Goal: Understand process/instructions: Learn about a topic

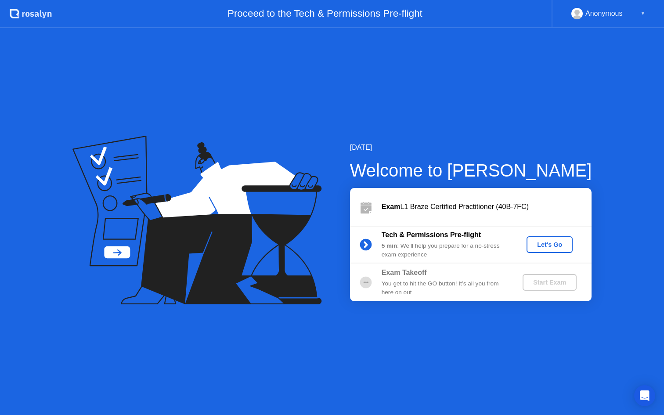
click at [588, 21] on div "Anonymous ▼" at bounding box center [607, 14] width 112 height 28
click at [575, 150] on div "[DATE]" at bounding box center [471, 147] width 242 height 11
click at [536, 250] on button "Let's Go" at bounding box center [549, 244] width 46 height 17
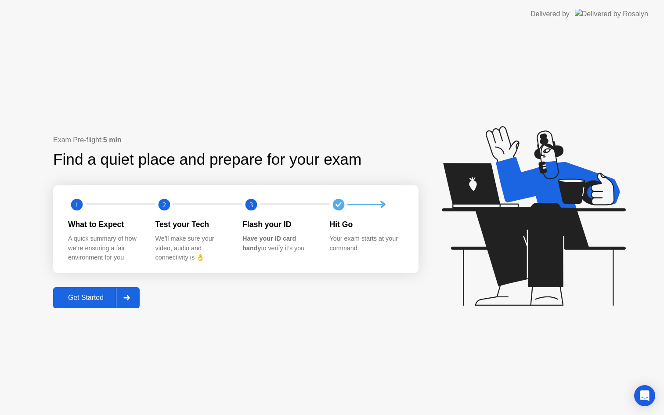
click at [89, 300] on div "Get Started" at bounding box center [86, 298] width 60 height 8
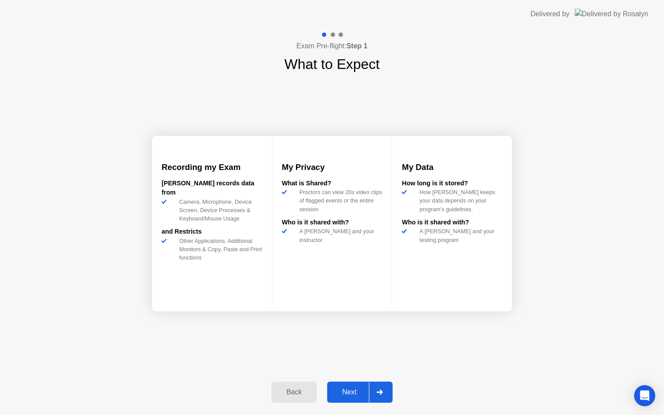
click at [379, 392] on icon at bounding box center [379, 391] width 6 height 5
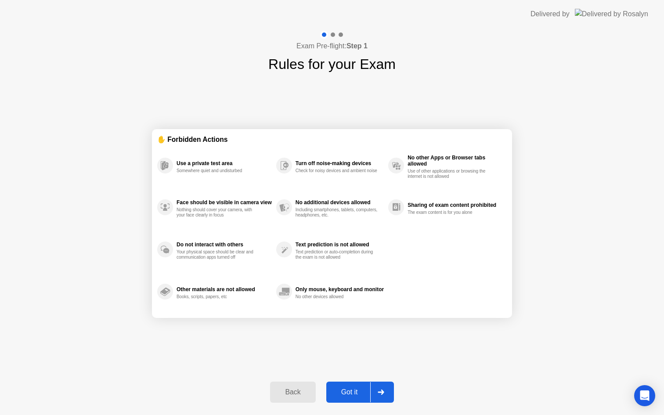
click at [377, 392] on div at bounding box center [380, 392] width 21 height 20
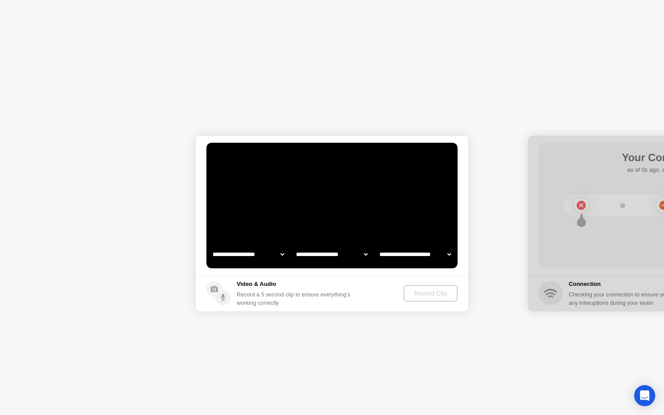
select select "**********"
select select "*******"
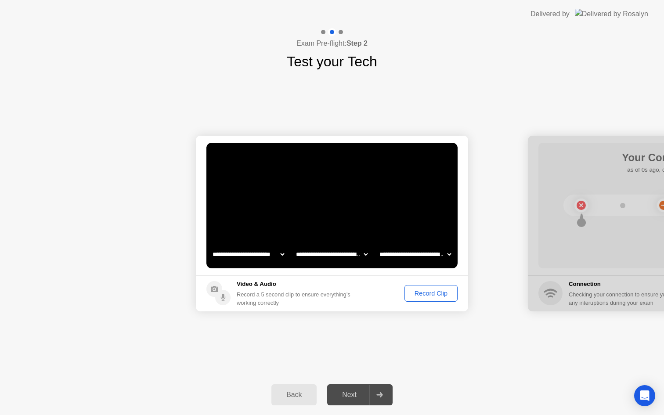
click at [388, 395] on div at bounding box center [379, 395] width 21 height 20
click at [360, 395] on div "Next" at bounding box center [349, 395] width 39 height 8
click at [418, 61] on div "Exam Pre-flight: Step 2 Test your Tech" at bounding box center [332, 50] width 664 height 44
click at [388, 400] on div at bounding box center [379, 395] width 21 height 20
click at [347, 395] on div "Next" at bounding box center [349, 395] width 39 height 8
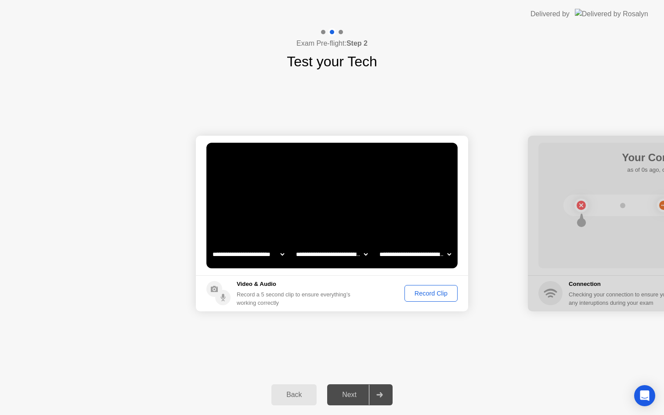
click at [380, 387] on div at bounding box center [379, 395] width 21 height 20
click at [426, 297] on div "Record Clip" at bounding box center [430, 293] width 47 height 7
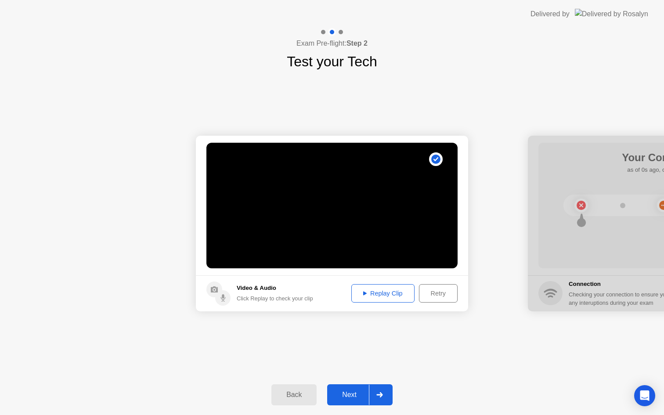
click at [390, 293] on div "Replay Clip" at bounding box center [382, 293] width 57 height 7
click at [388, 392] on div at bounding box center [379, 395] width 21 height 20
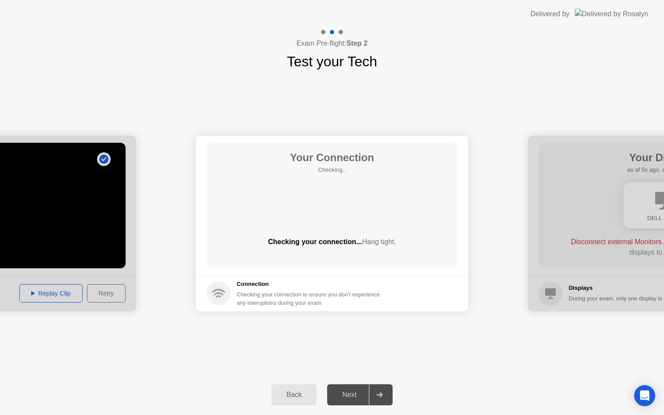
drag, startPoint x: 381, startPoint y: 395, endPoint x: 374, endPoint y: 396, distance: 7.5
click at [381, 395] on icon at bounding box center [379, 394] width 6 height 5
click at [344, 397] on div "Next" at bounding box center [349, 395] width 39 height 8
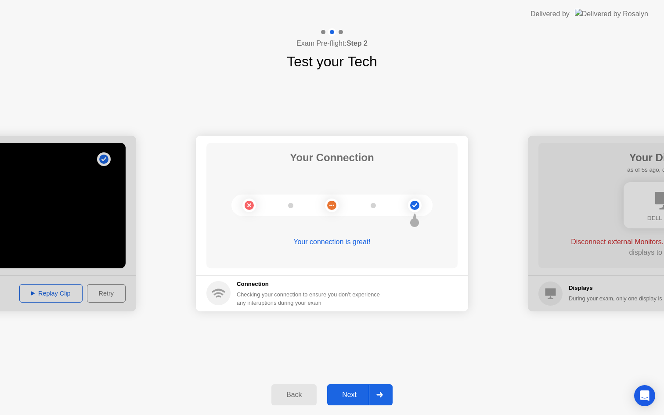
click at [356, 397] on div "Next" at bounding box center [349, 395] width 39 height 8
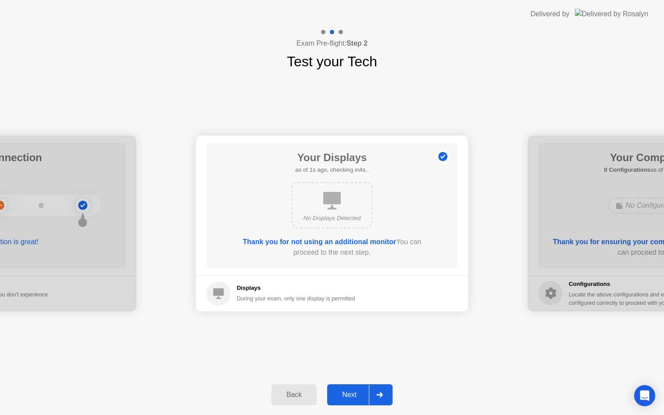
click at [356, 396] on div "Next" at bounding box center [349, 395] width 39 height 8
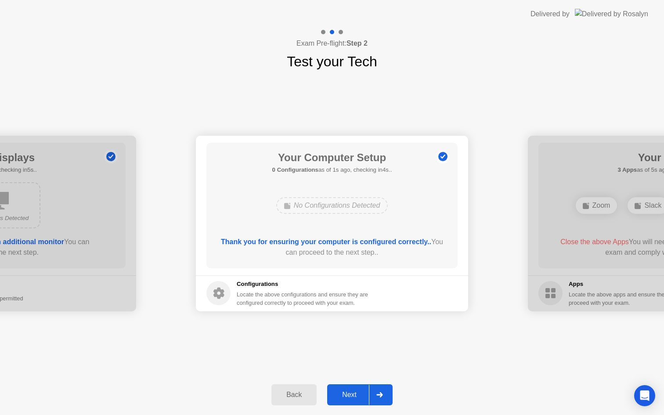
click at [388, 398] on div at bounding box center [379, 395] width 21 height 20
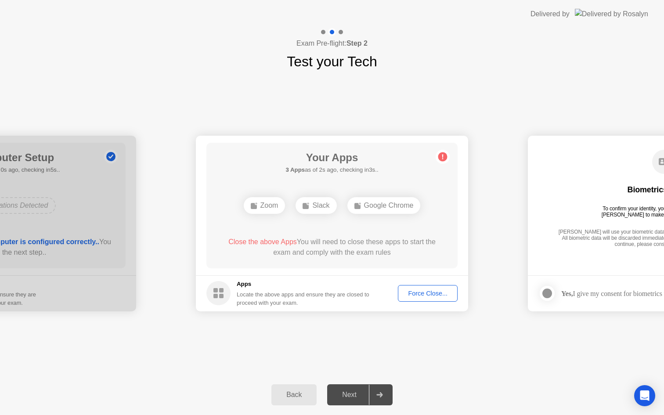
click at [388, 398] on div at bounding box center [379, 395] width 21 height 20
click at [344, 399] on div "Next" at bounding box center [349, 395] width 39 height 8
click at [399, 414] on div "Back Next" at bounding box center [332, 394] width 664 height 40
click at [387, 397] on div at bounding box center [379, 395] width 21 height 20
